Goal: Navigation & Orientation: Find specific page/section

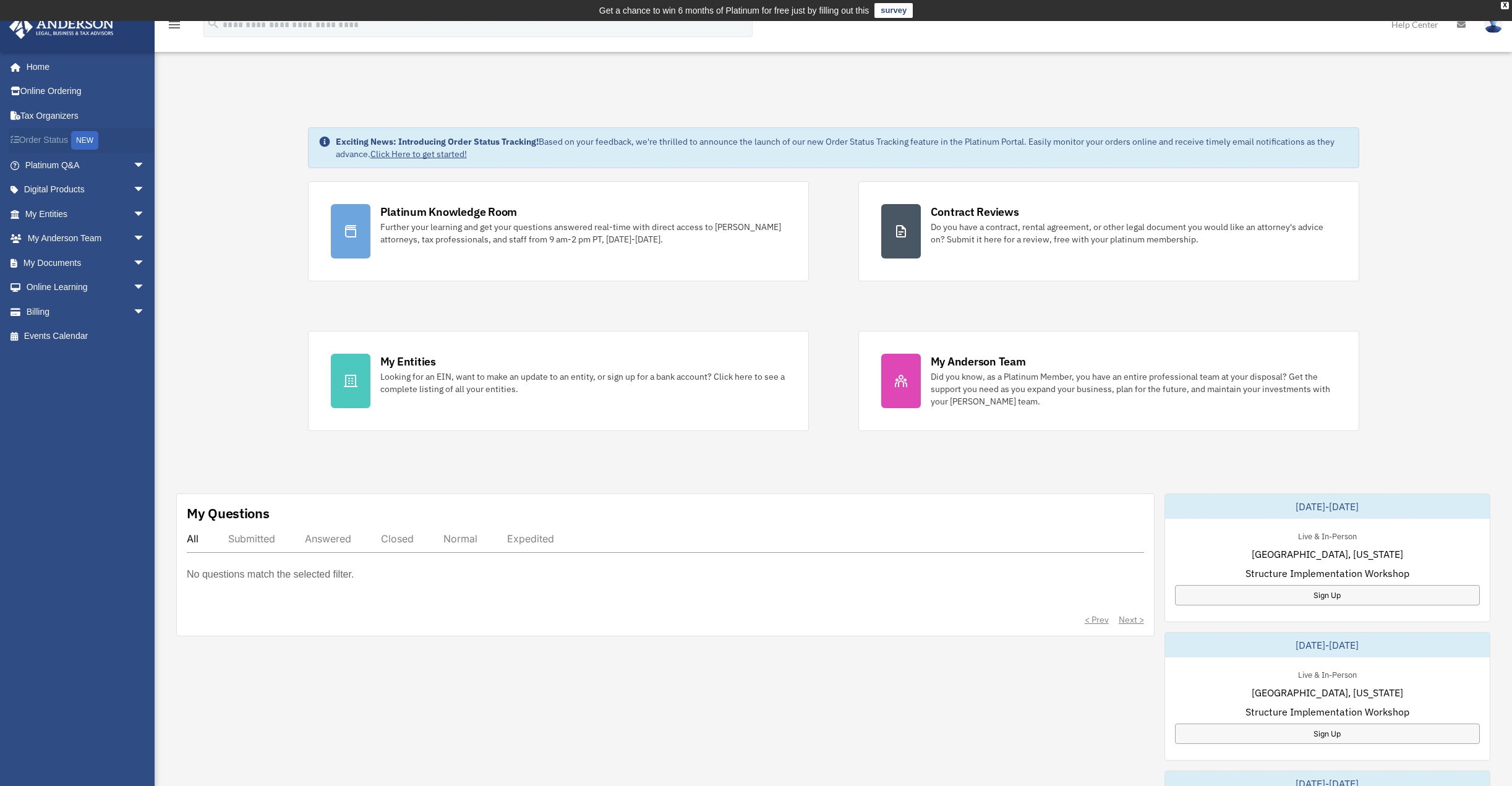
click at [58, 145] on link "Order Status NEW" at bounding box center [86, 140] width 155 height 25
click at [47, 262] on link "My Documents arrow_drop_down" at bounding box center [86, 263] width 155 height 25
click at [56, 212] on link "My Entities arrow_drop_down" at bounding box center [86, 214] width 155 height 25
click at [48, 261] on link "My Documents arrow_drop_down" at bounding box center [86, 263] width 155 height 25
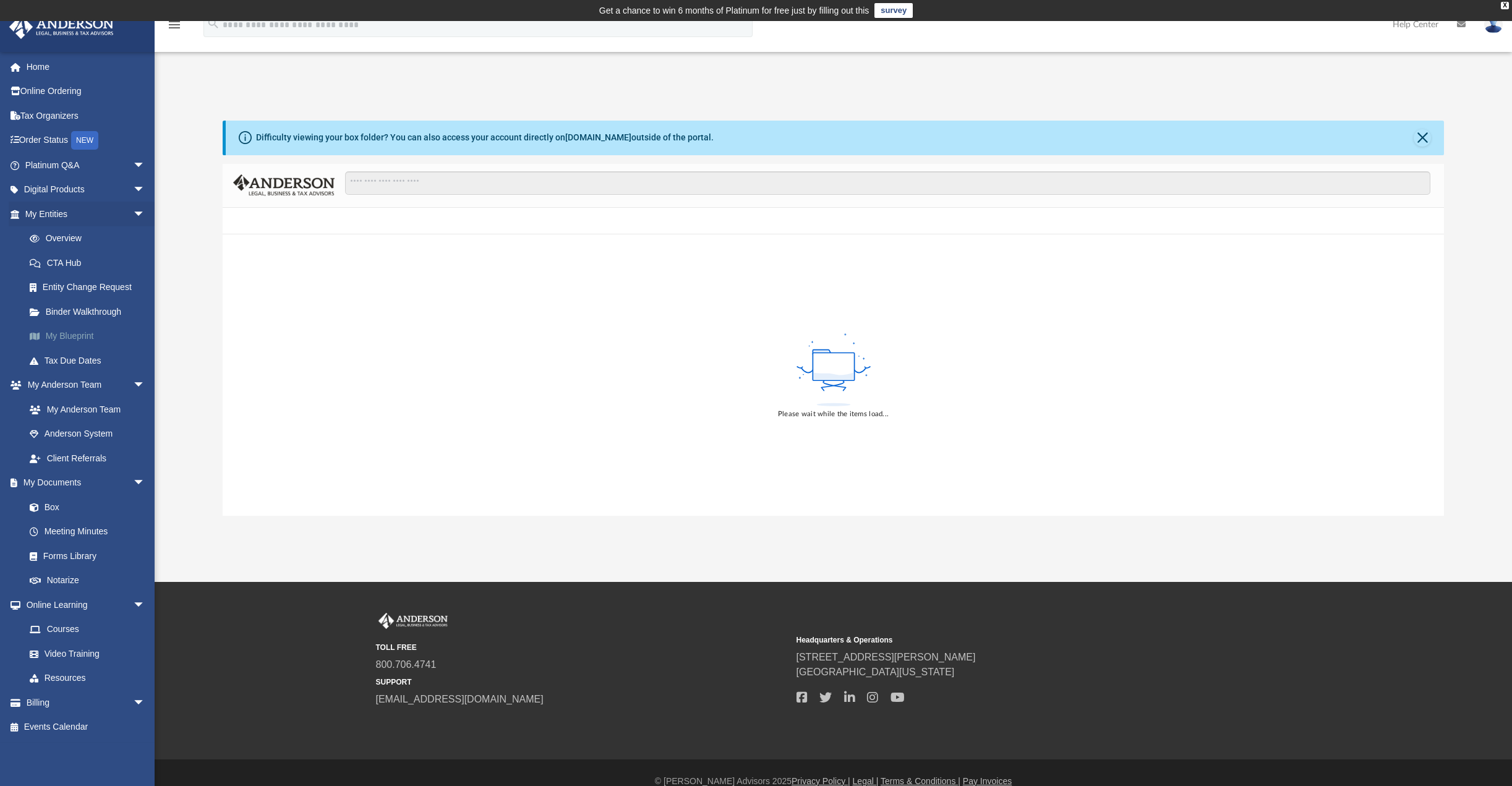
click at [79, 328] on link "My Blueprint" at bounding box center [91, 336] width 147 height 25
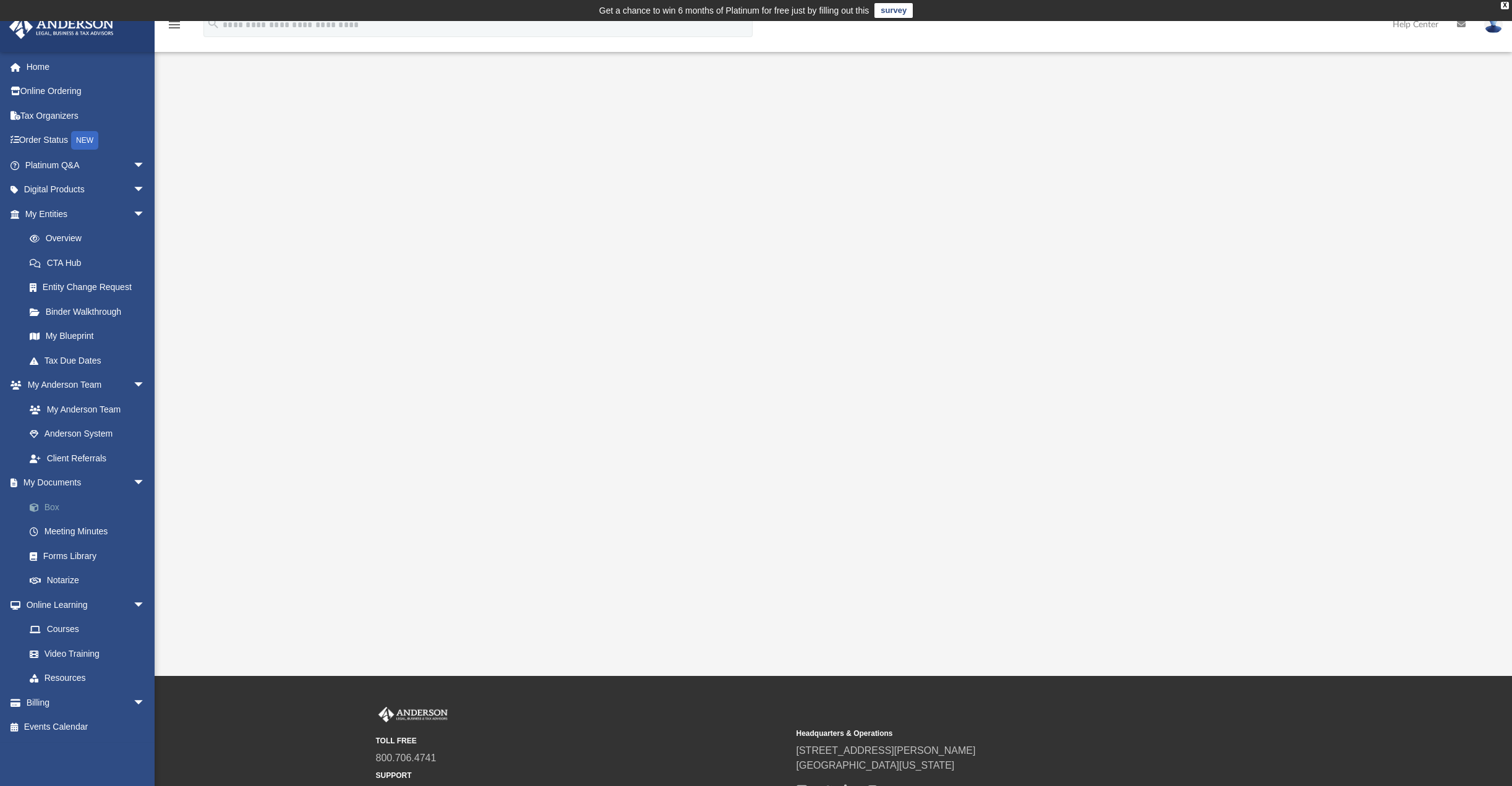
click at [60, 500] on link "Box" at bounding box center [91, 507] width 147 height 25
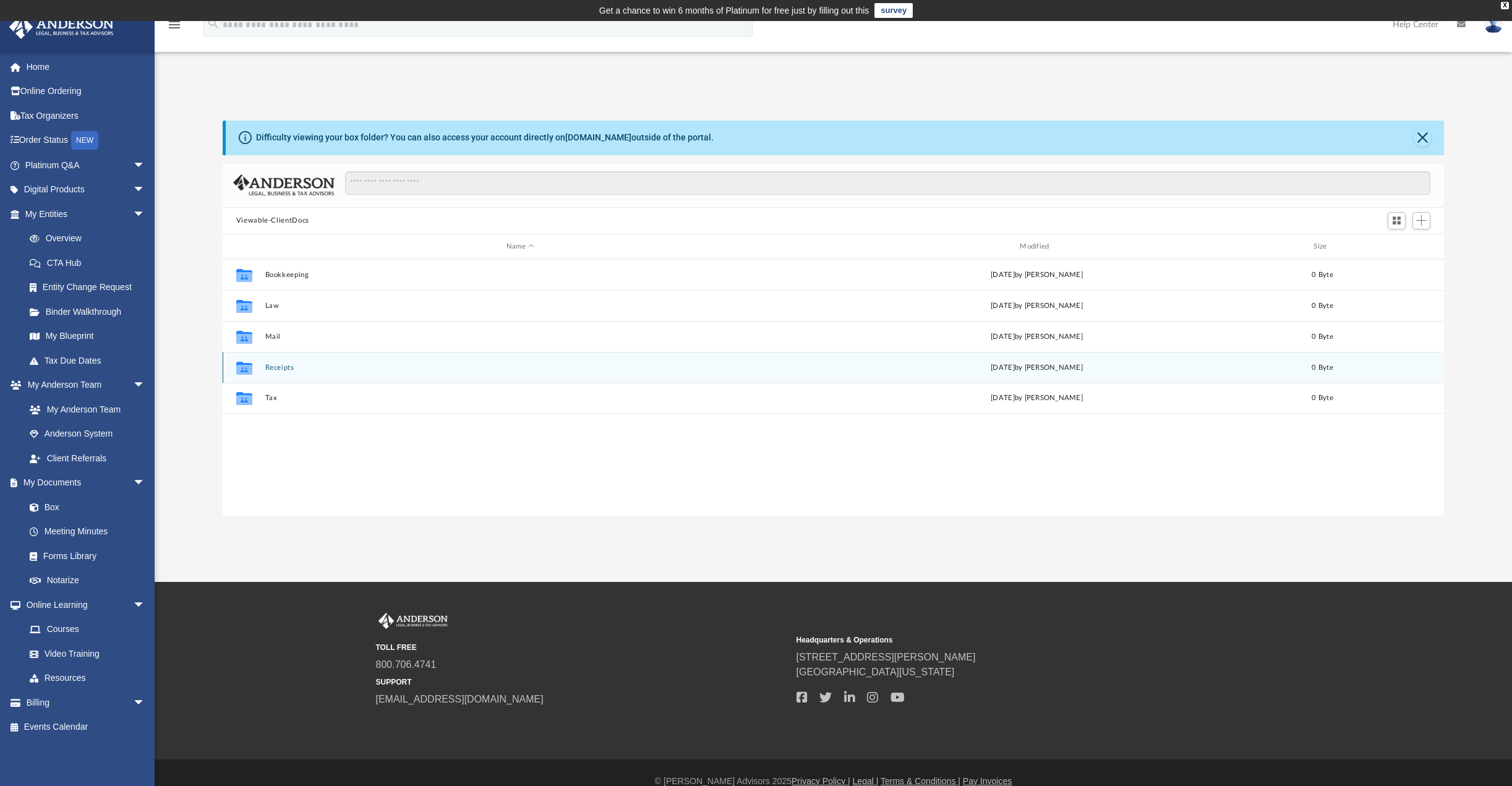
scroll to position [272, 1212]
click at [1052, 362] on div "Fri Feb 7 2025 by Charles Rogler" at bounding box center [1036, 367] width 511 height 11
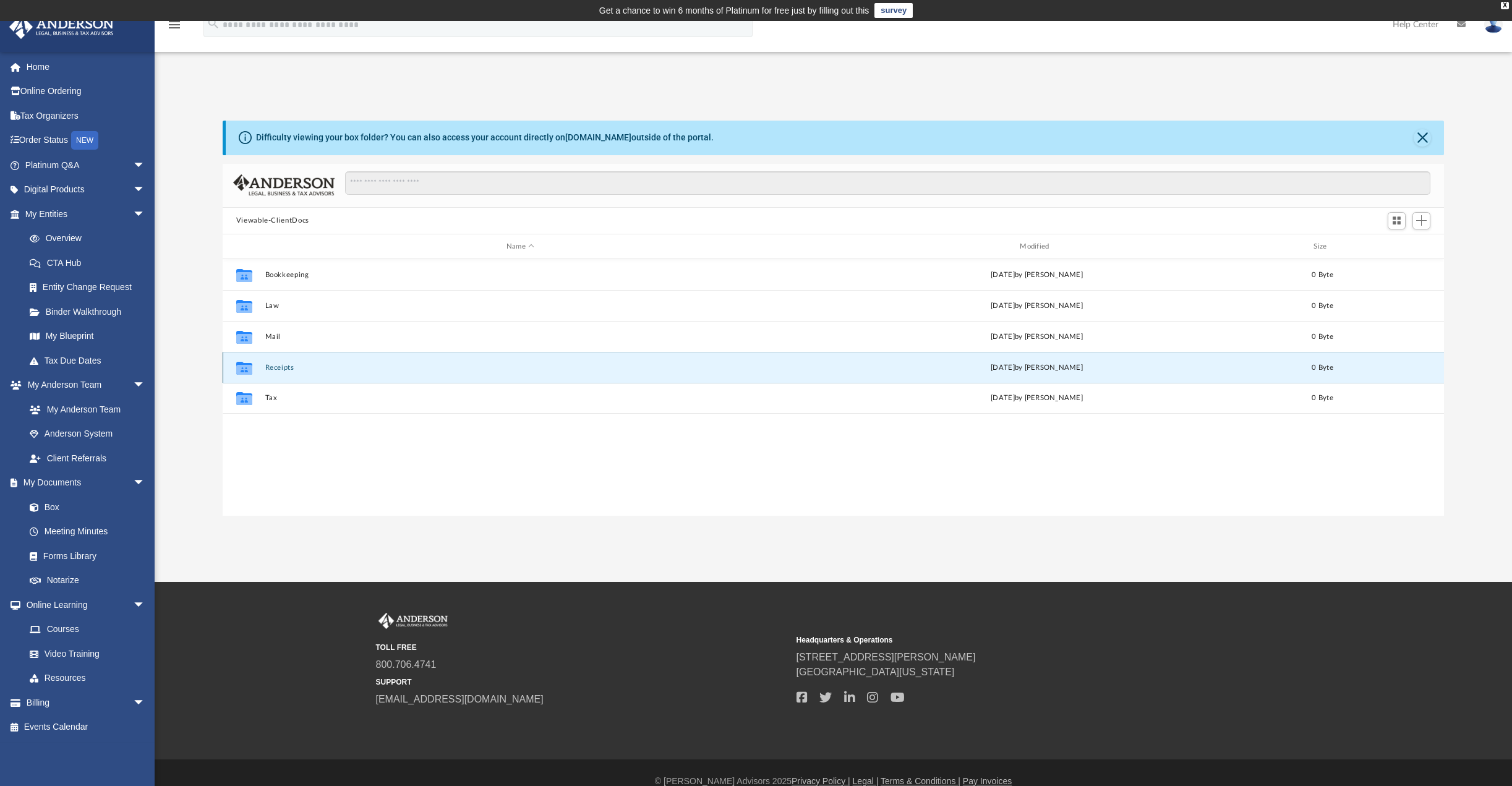
click at [262, 374] on div "Collaborated Folder Receipts Fri Feb 7 2025 by Charles Rogler 0 Byte" at bounding box center [834, 367] width 1222 height 31
